Goal: Task Accomplishment & Management: Use online tool/utility

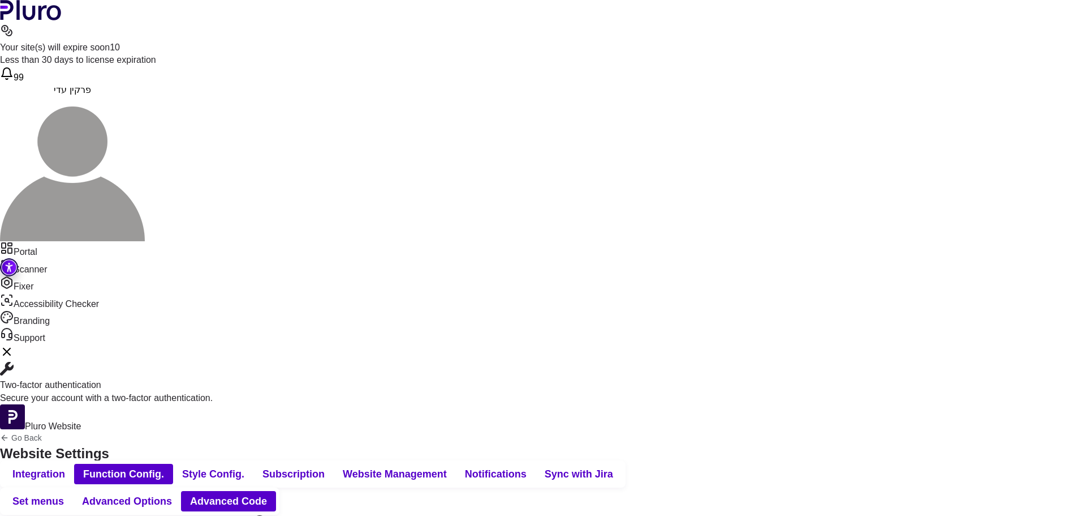
drag, startPoint x: 323, startPoint y: 119, endPoint x: 330, endPoint y: 119, distance: 6.8
click at [65, 467] on span "Integration" at bounding box center [38, 474] width 53 height 14
